Goal: Navigation & Orientation: Find specific page/section

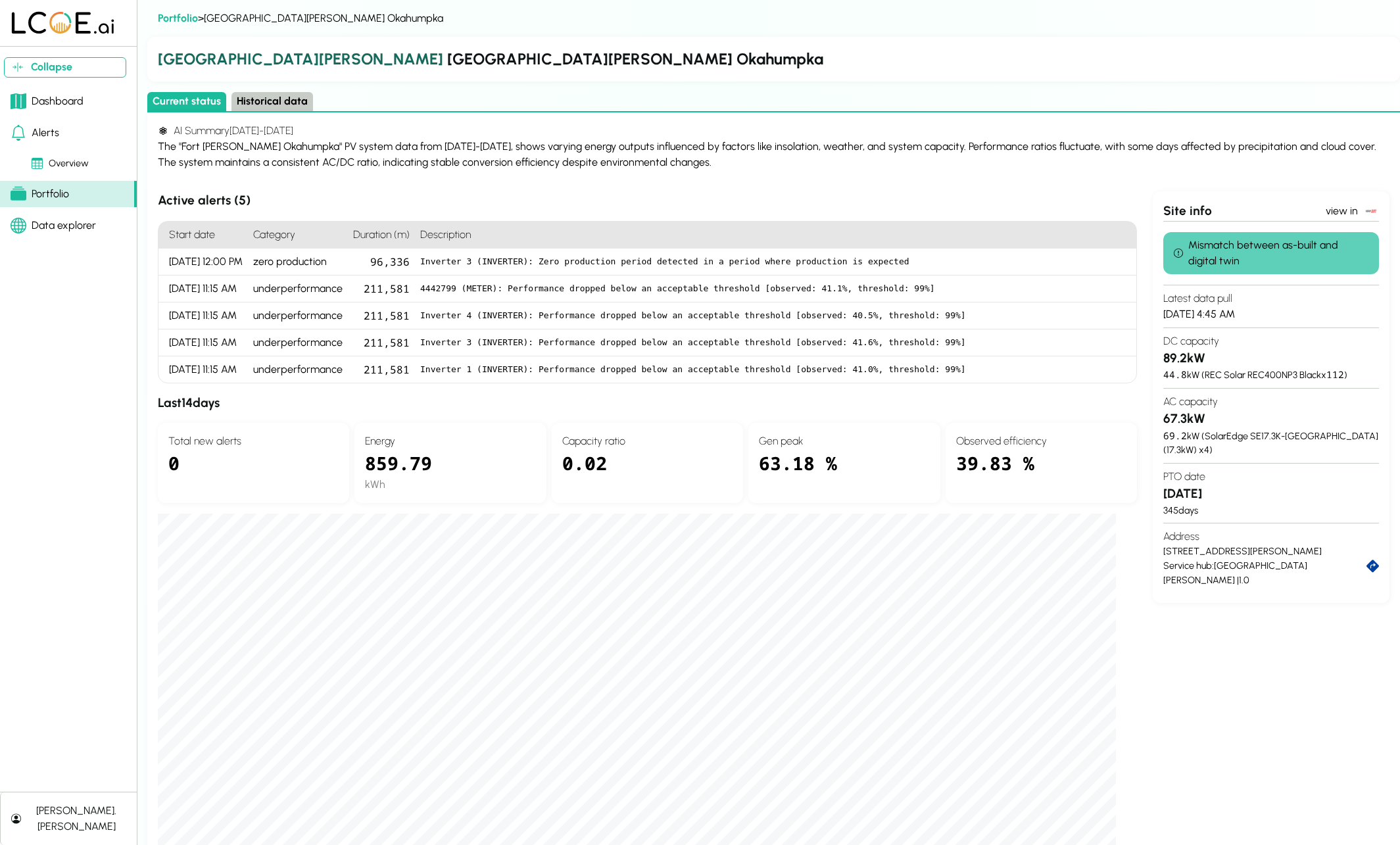
click at [62, 194] on div "Portfolio" at bounding box center [40, 194] width 59 height 16
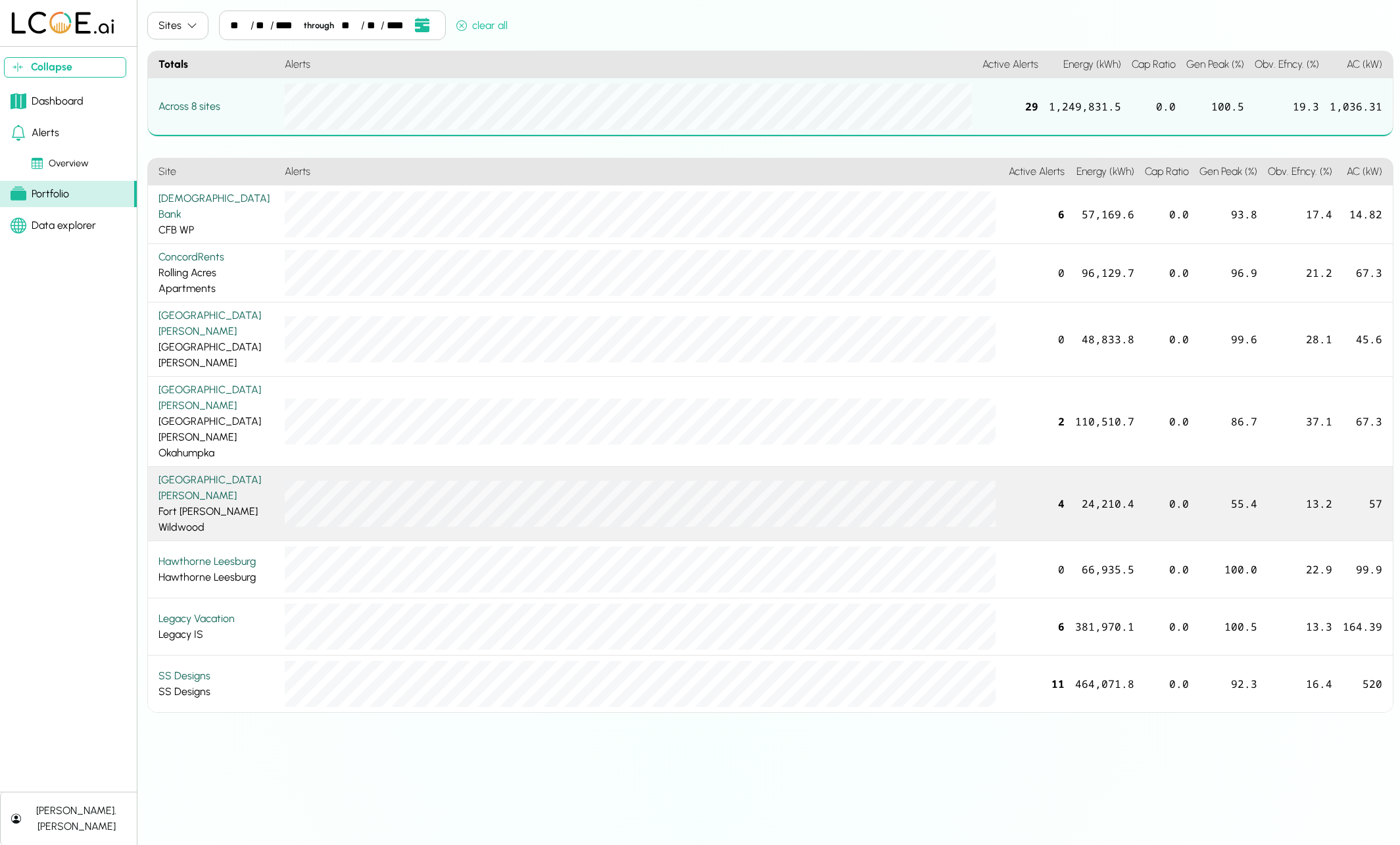
click at [200, 472] on div "[GEOGRAPHIC_DATA][PERSON_NAME][PERSON_NAME]" at bounding box center [216, 504] width 116 height 63
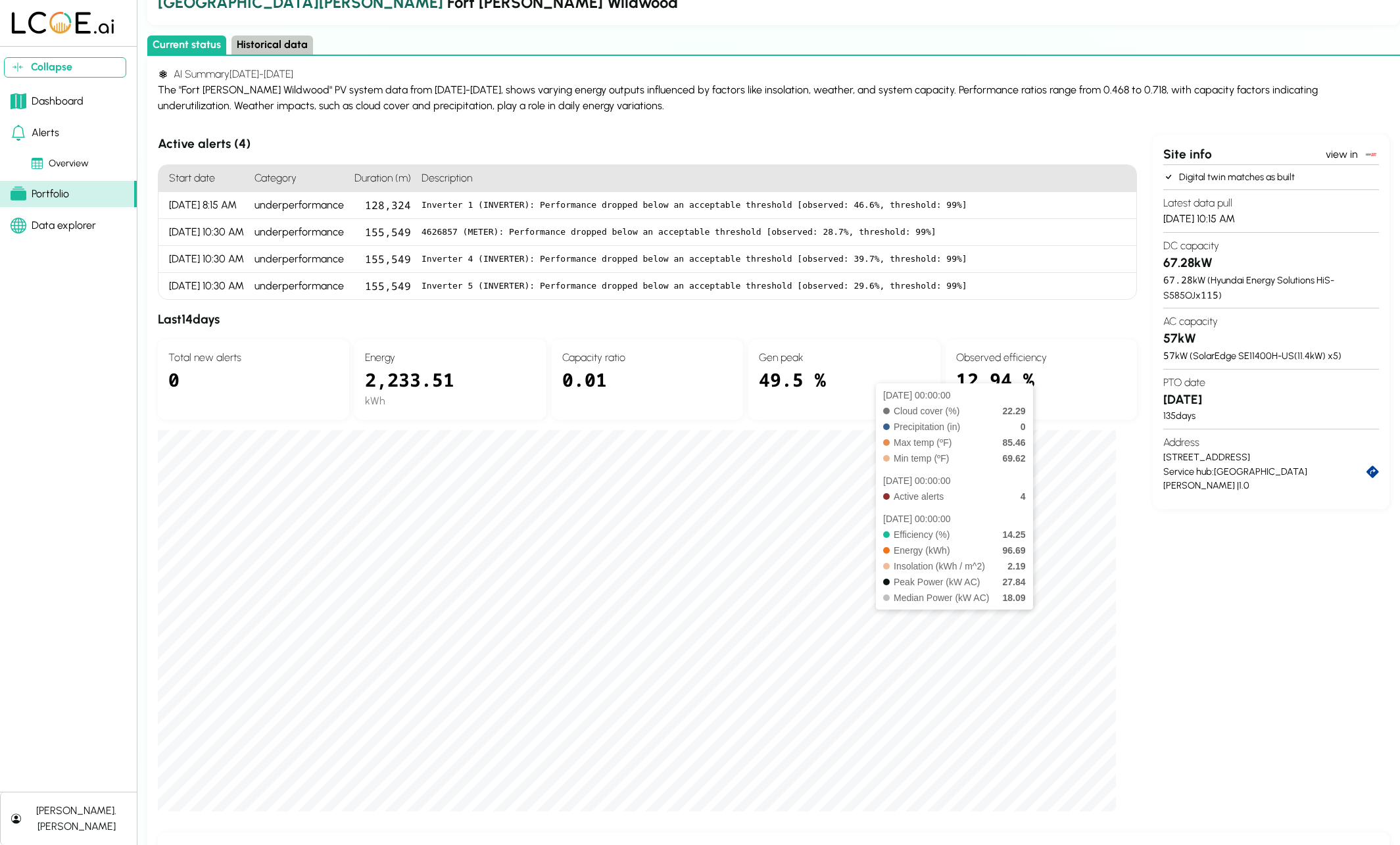
scroll to position [80, 0]
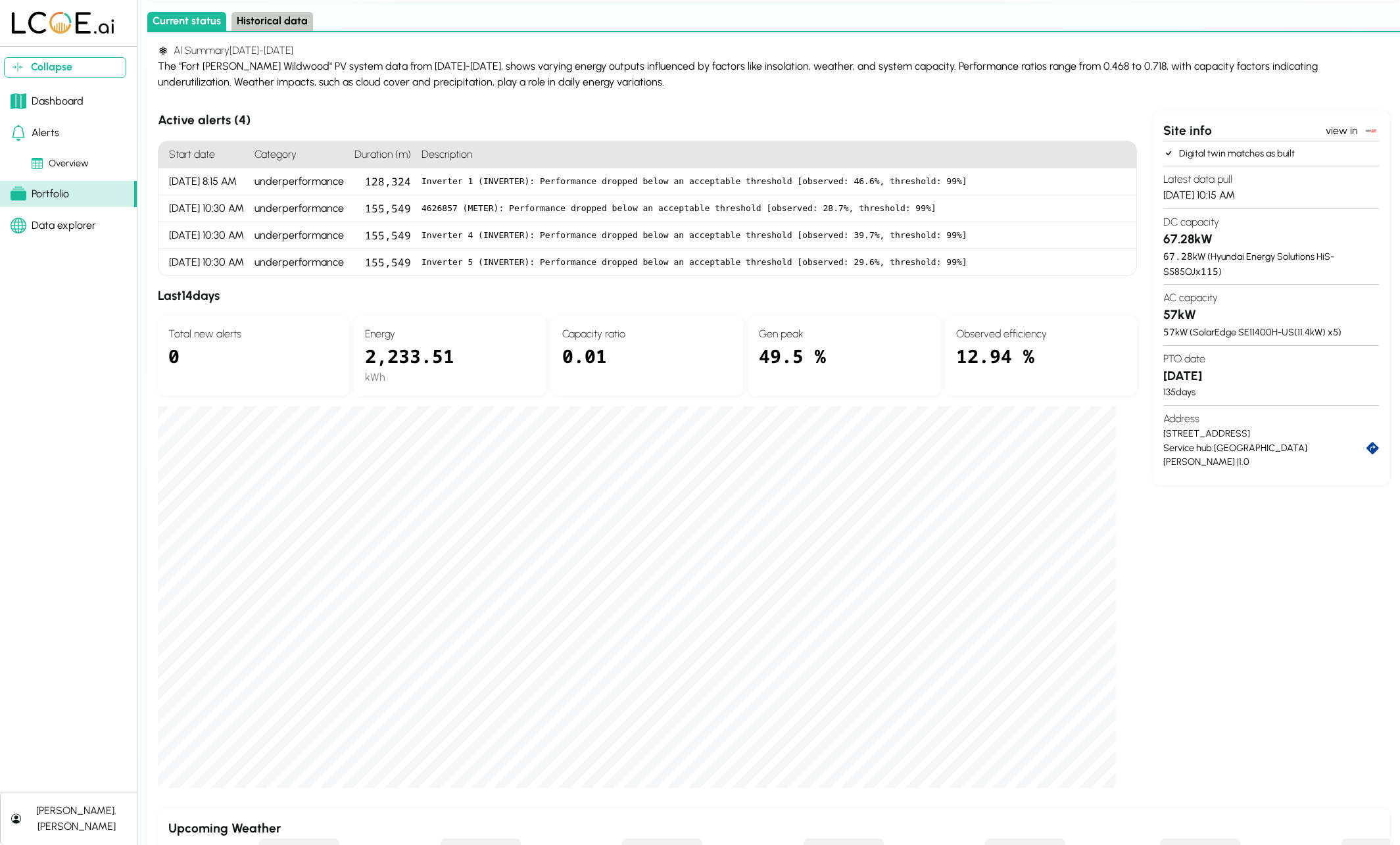
click at [265, 19] on div "Portfolio > [GEOGRAPHIC_DATA][PERSON_NAME] [GEOGRAPHIC_DATA][PERSON_NAME] [GEOG…" at bounding box center [773, 494] width 1253 height 1128
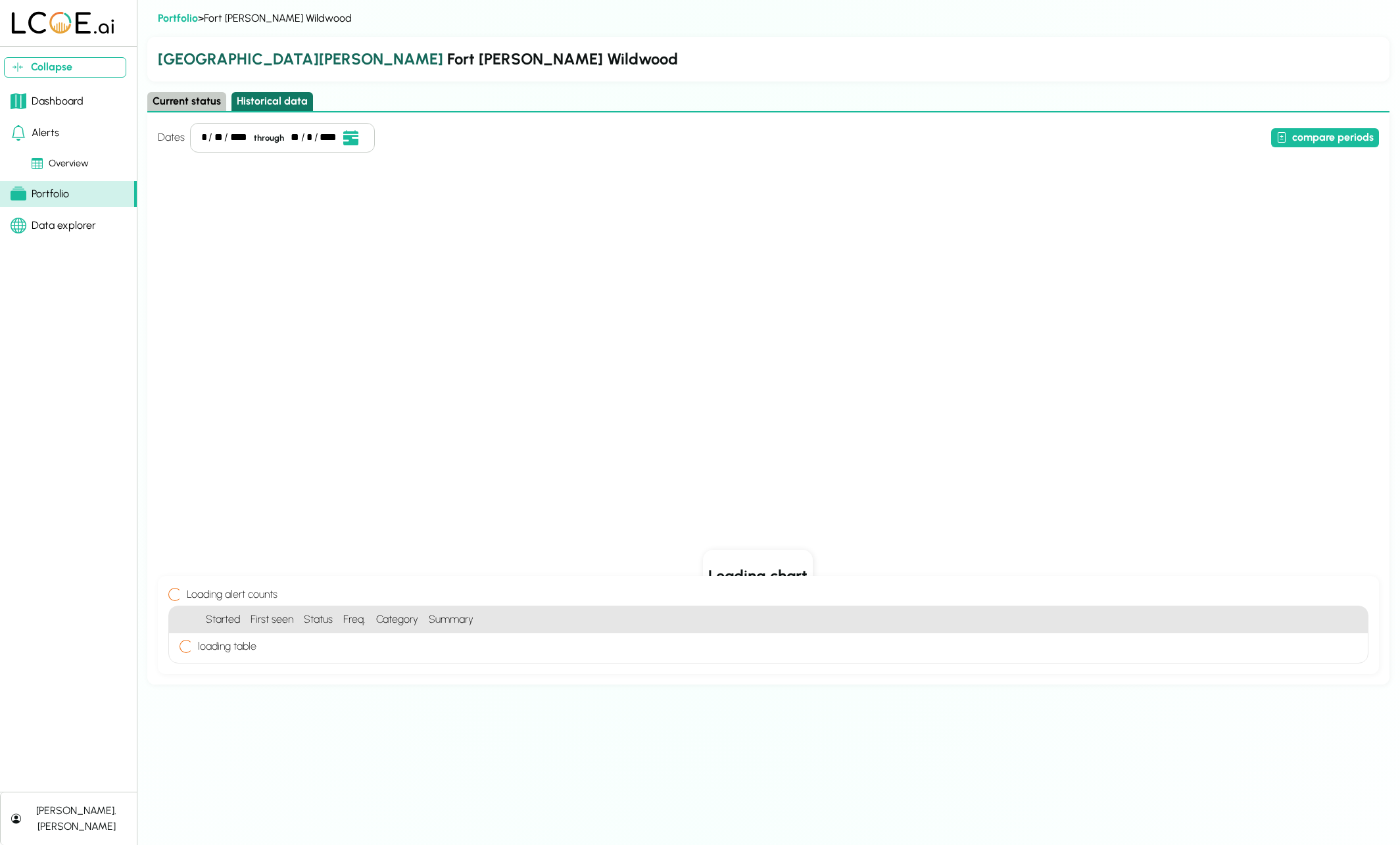
scroll to position [0, 0]
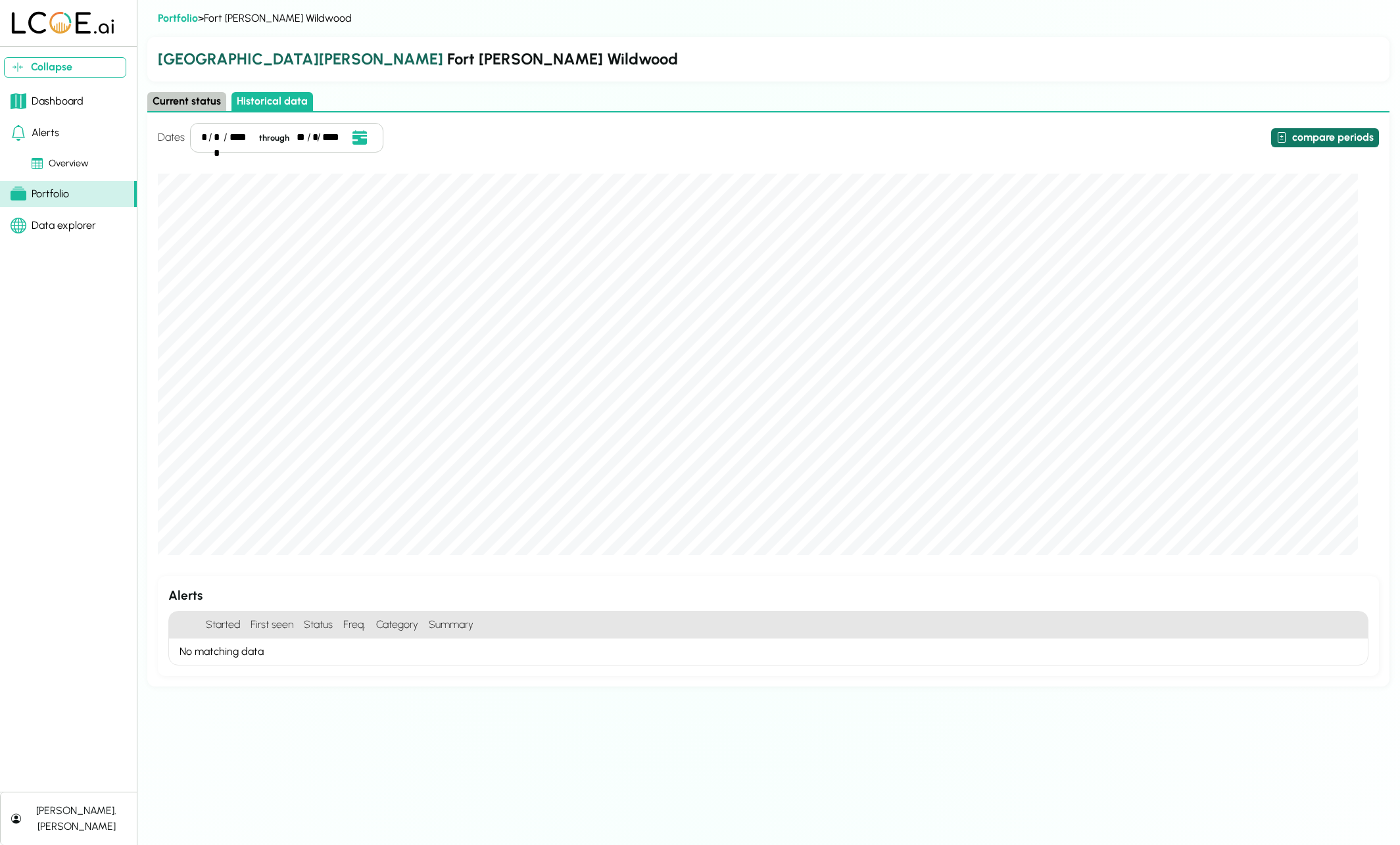
click at [1331, 145] on button "compare periods" at bounding box center [1324, 138] width 108 height 19
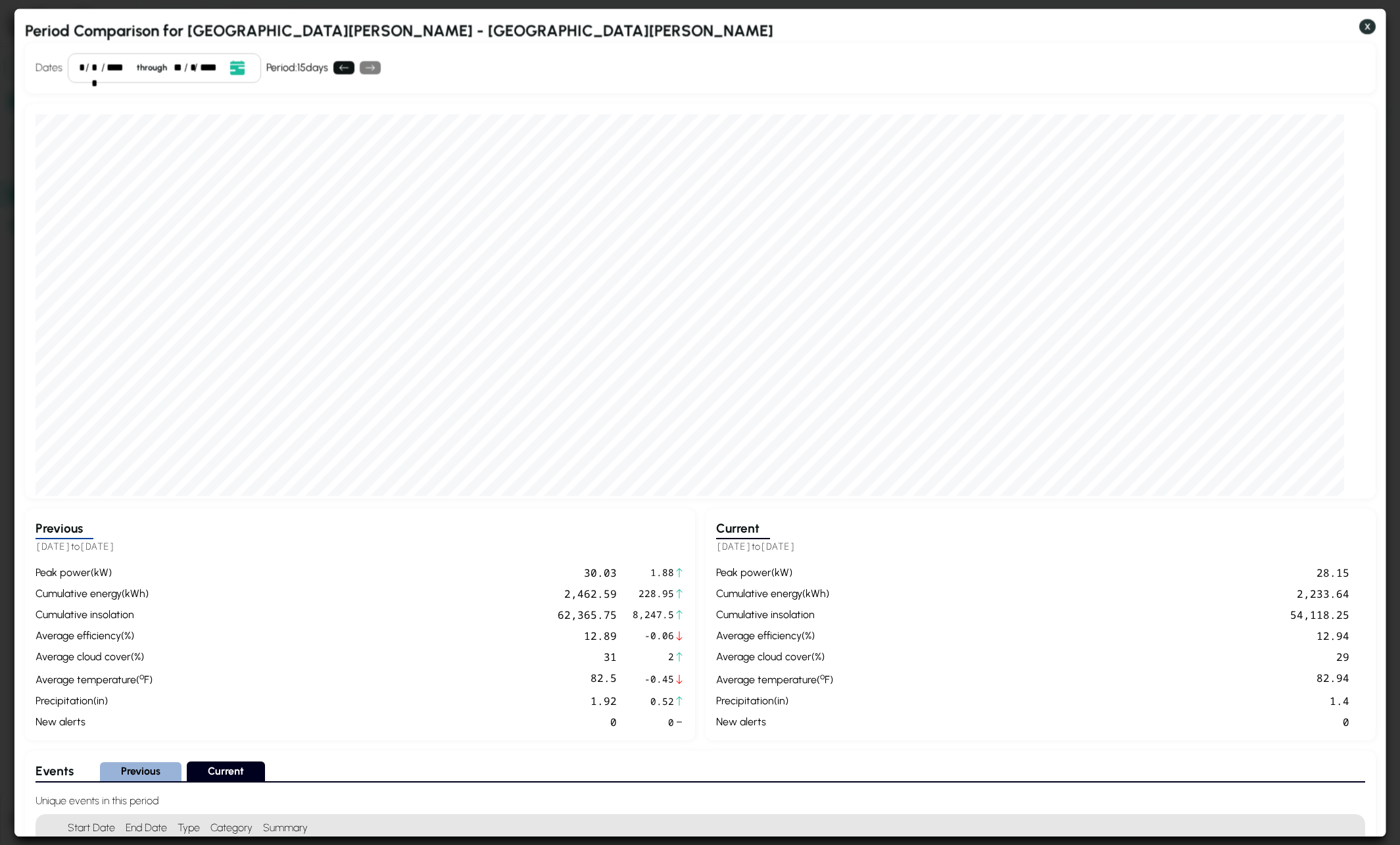
click at [1365, 27] on button "X" at bounding box center [1367, 27] width 17 height 16
